Goal: Information Seeking & Learning: Learn about a topic

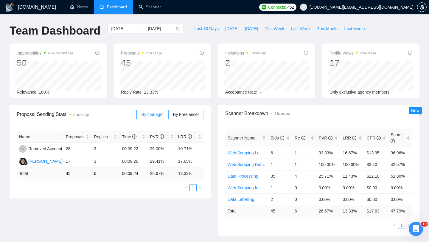
click at [299, 29] on span "Last Week" at bounding box center [301, 28] width 20 height 7
type input "[DATE]"
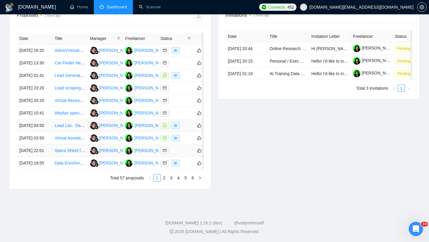
scroll to position [266, 0]
click at [67, 170] on td "Data Enrichment Specialist for Lead List Development" at bounding box center [69, 163] width 35 height 13
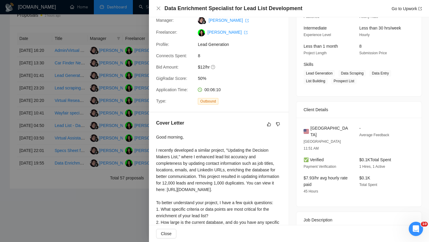
scroll to position [133, 0]
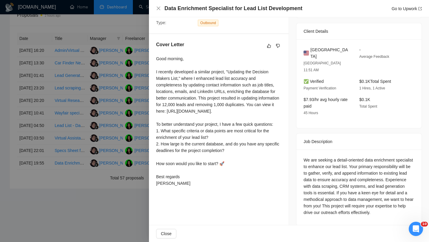
click at [91, 148] on div at bounding box center [214, 121] width 429 height 242
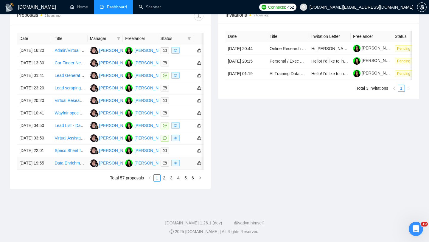
click at [75, 170] on td "Data Enrichment Specialist for Lead List Development" at bounding box center [69, 163] width 35 height 13
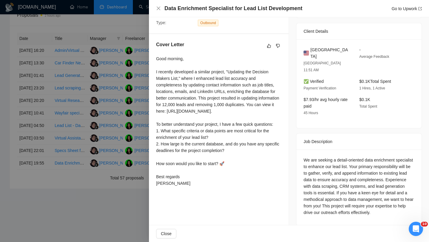
scroll to position [0, 0]
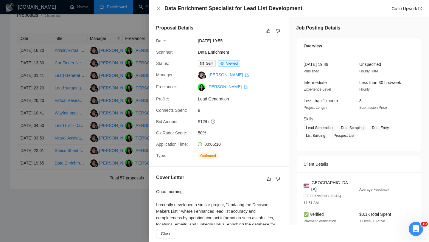
click at [54, 193] on div at bounding box center [214, 121] width 429 height 242
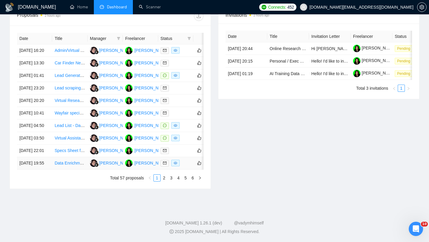
click at [65, 165] on link "Data Enrichment Specialist for Lead List Development" at bounding box center [105, 163] width 100 height 5
